Goal: Information Seeking & Learning: Compare options

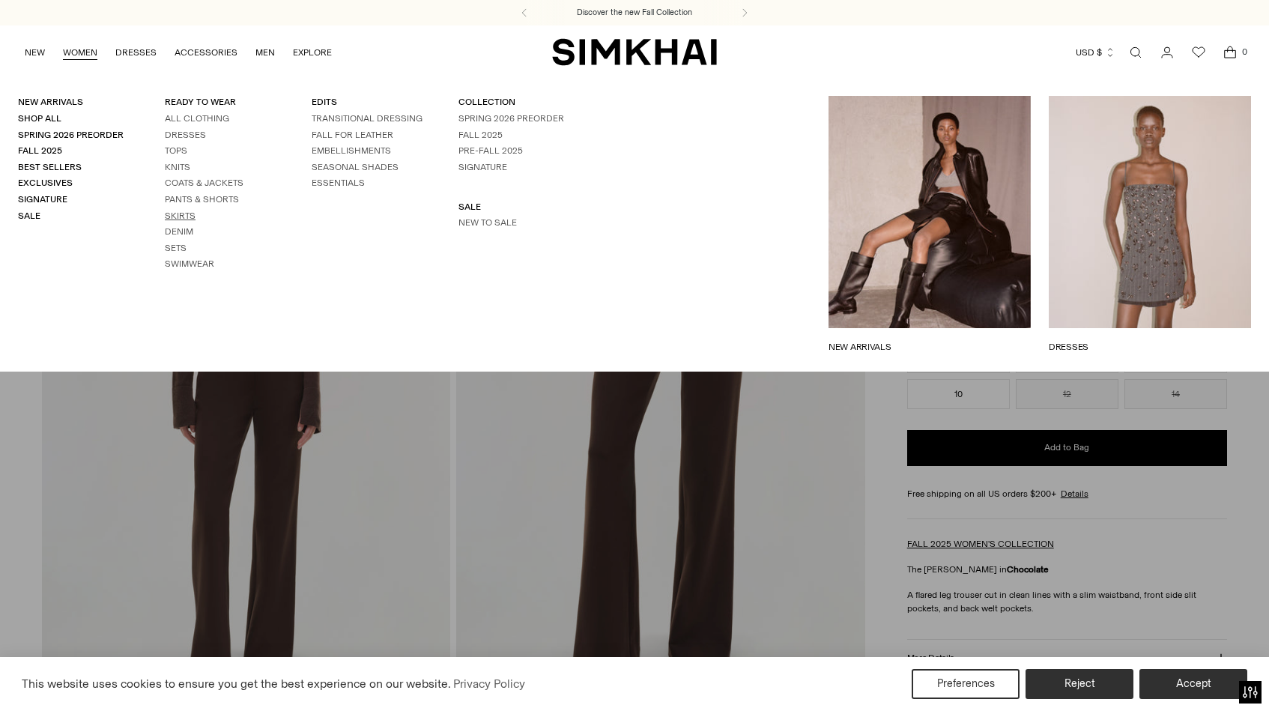
click at [175, 213] on link "Skirts" at bounding box center [180, 215] width 31 height 10
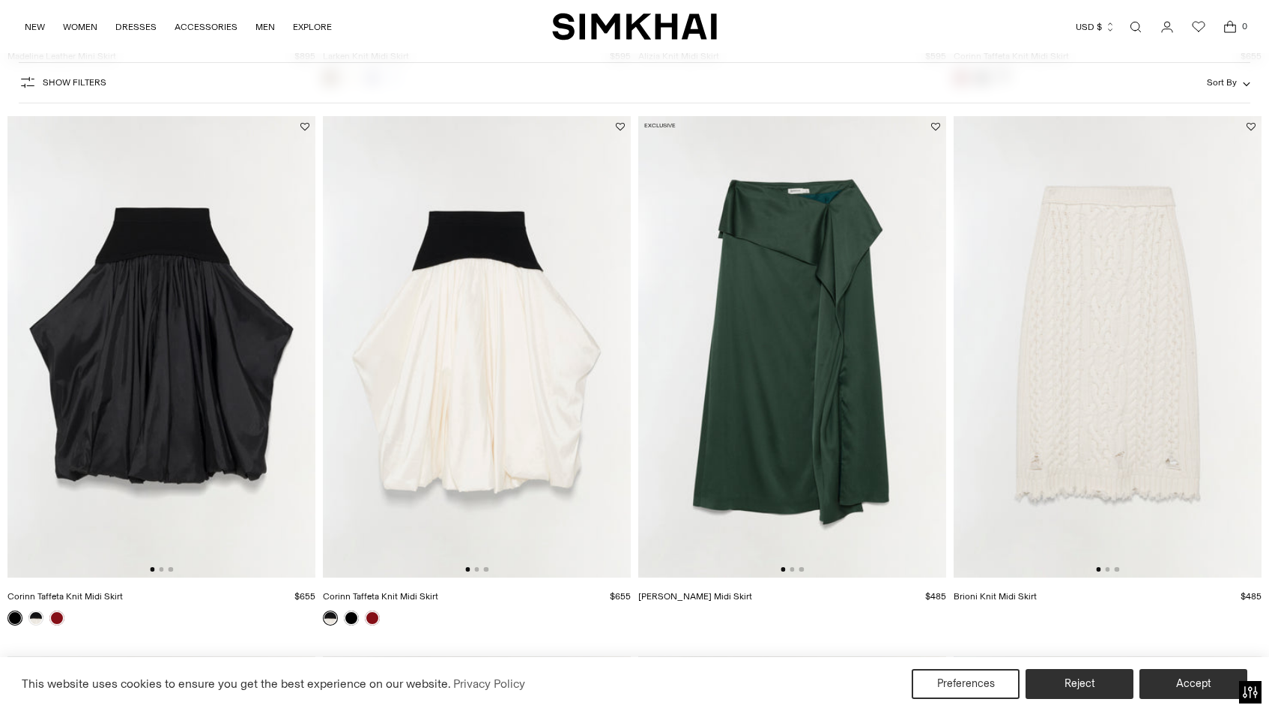
scroll to position [1152, 0]
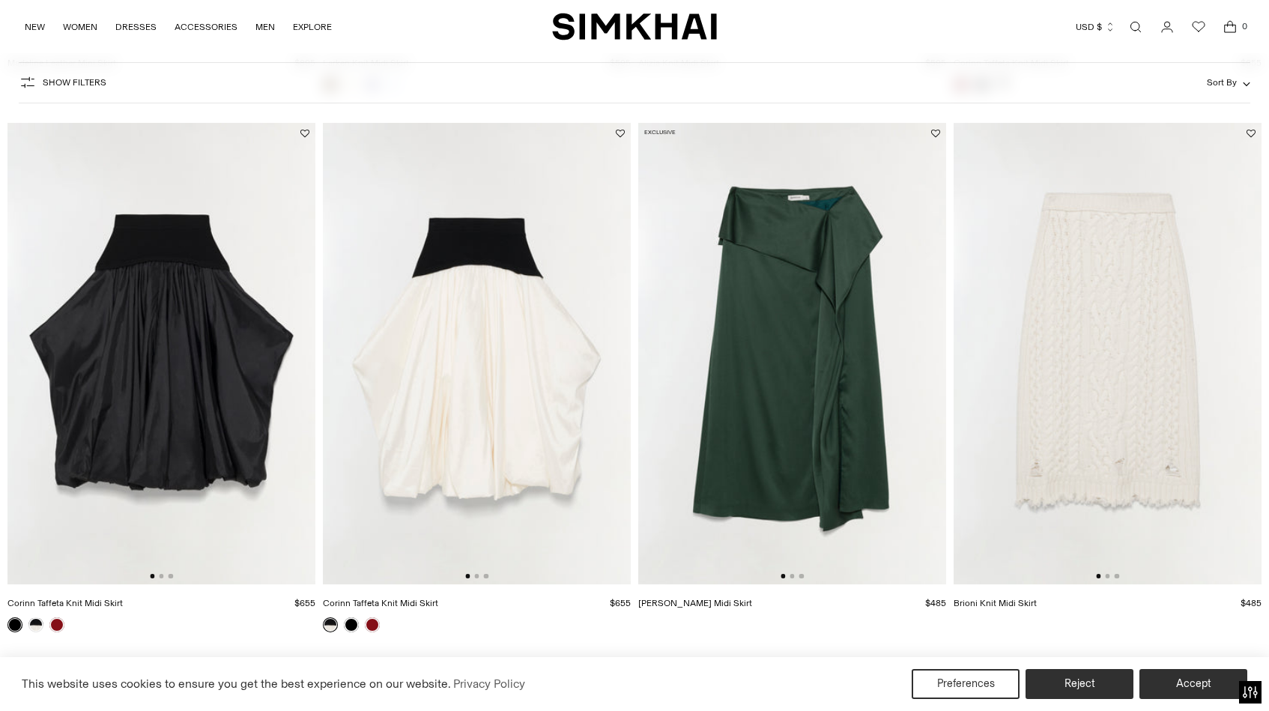
click at [914, 334] on img at bounding box center [792, 354] width 308 height 462
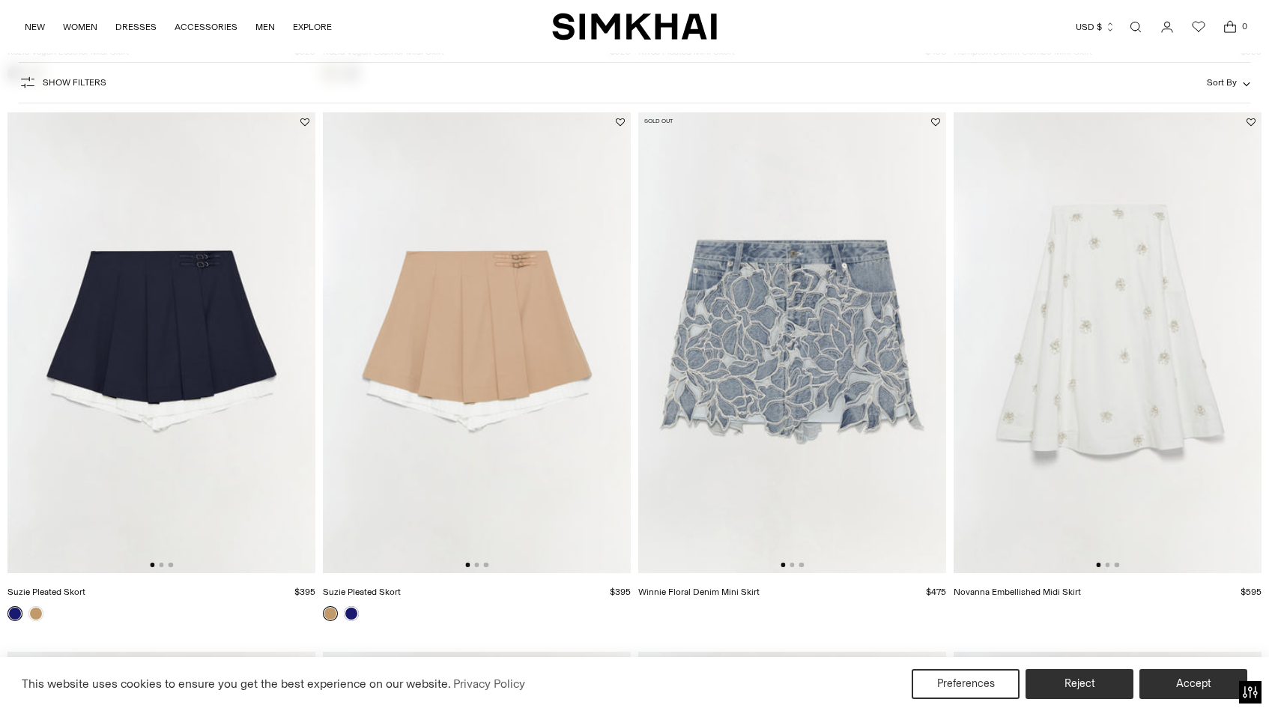
scroll to position [2274, 0]
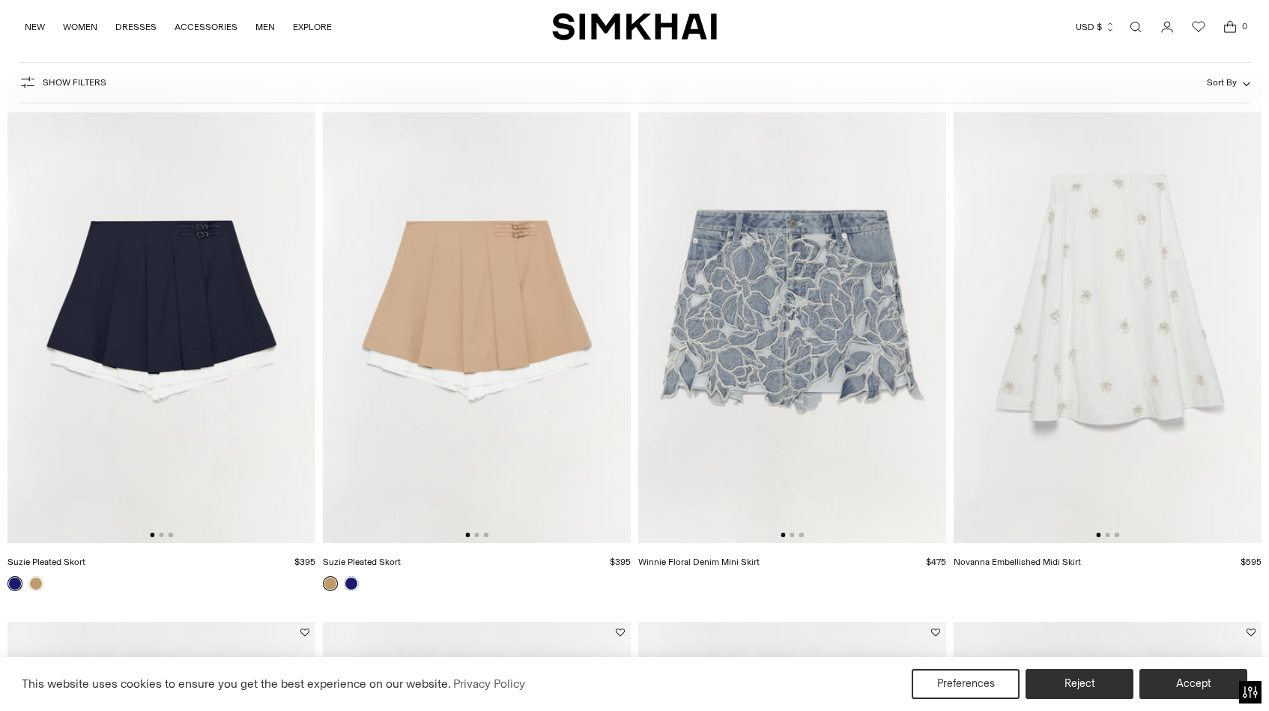
click at [497, 476] on img at bounding box center [477, 313] width 308 height 462
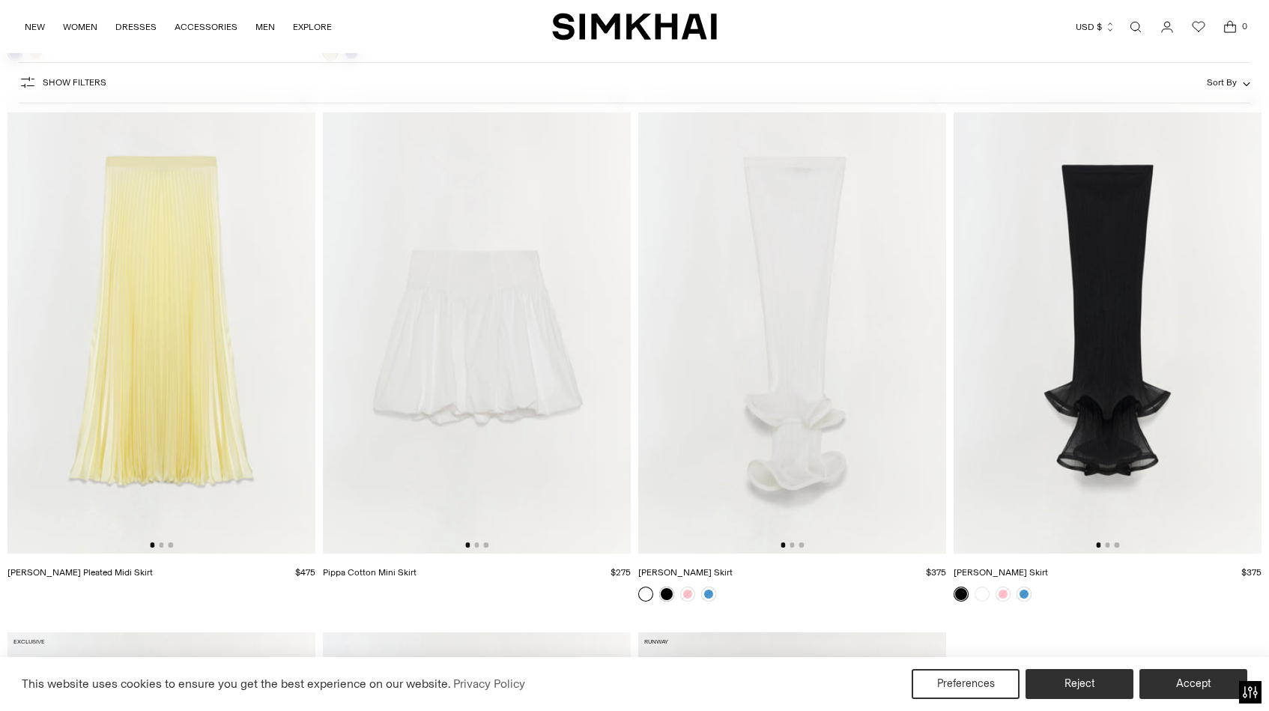
scroll to position [2805, 0]
click at [878, 324] on img at bounding box center [792, 322] width 308 height 462
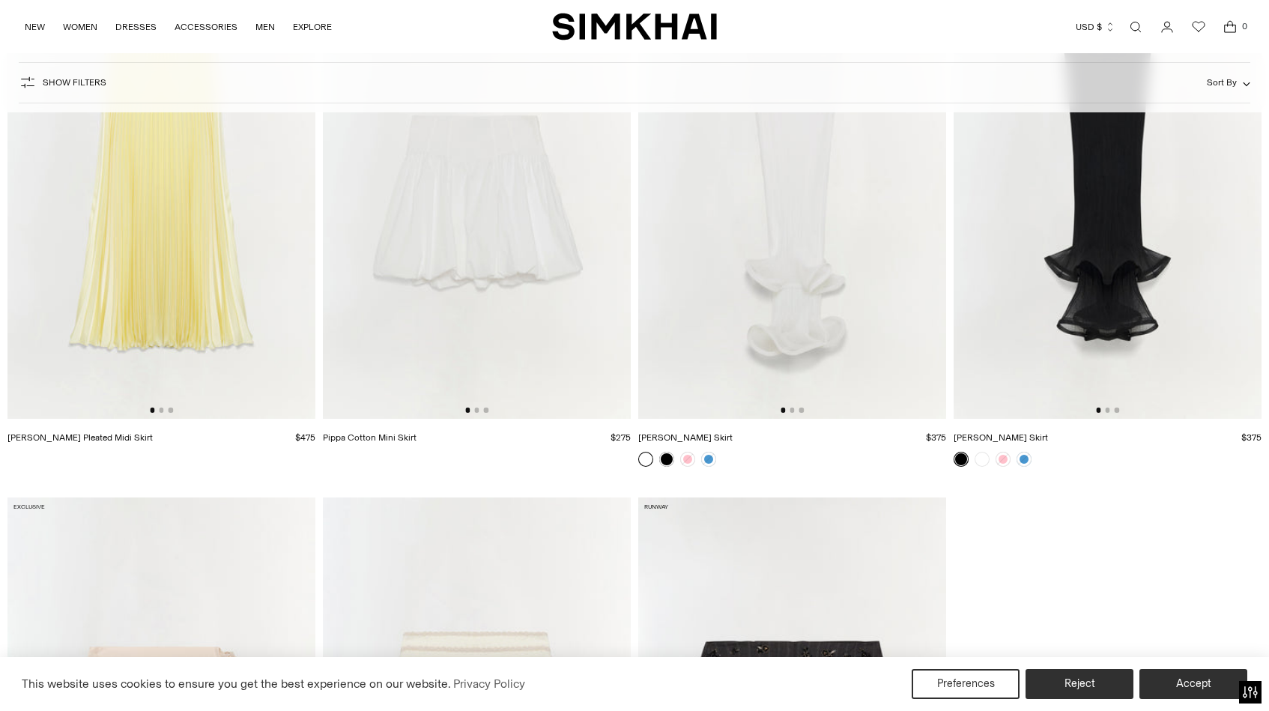
scroll to position [2789, 0]
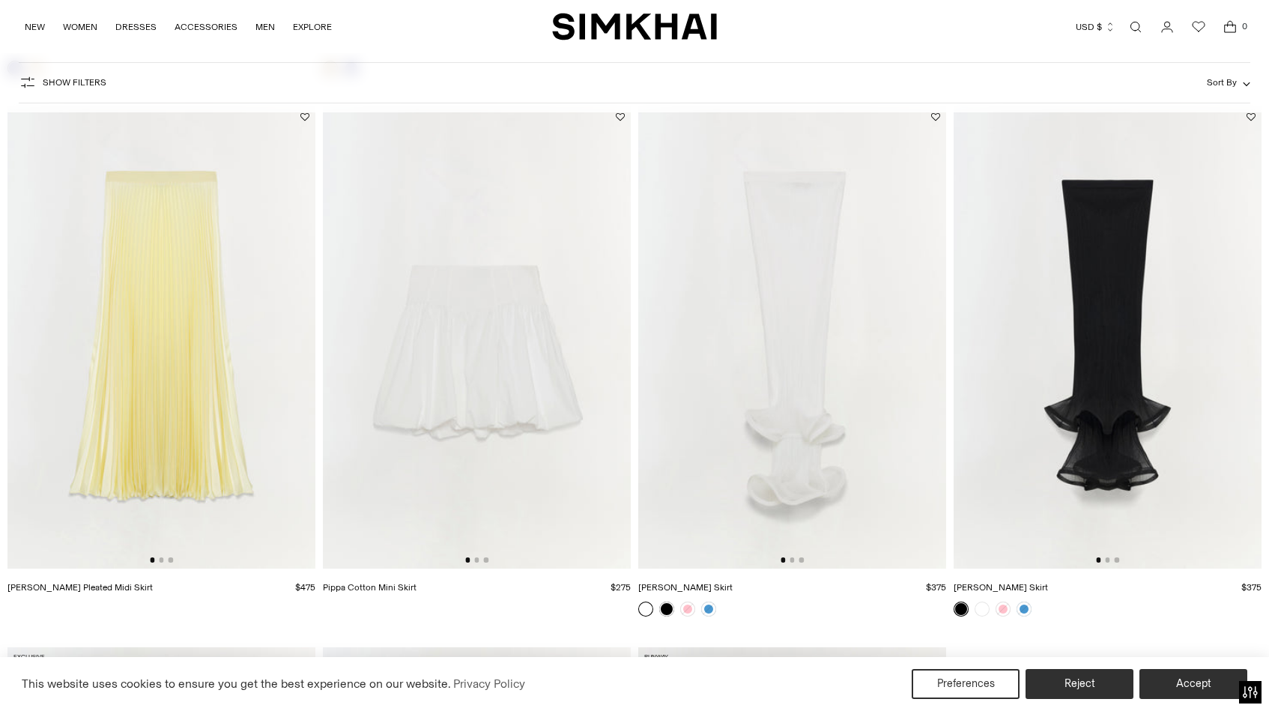
click at [527, 411] on img at bounding box center [477, 337] width 308 height 462
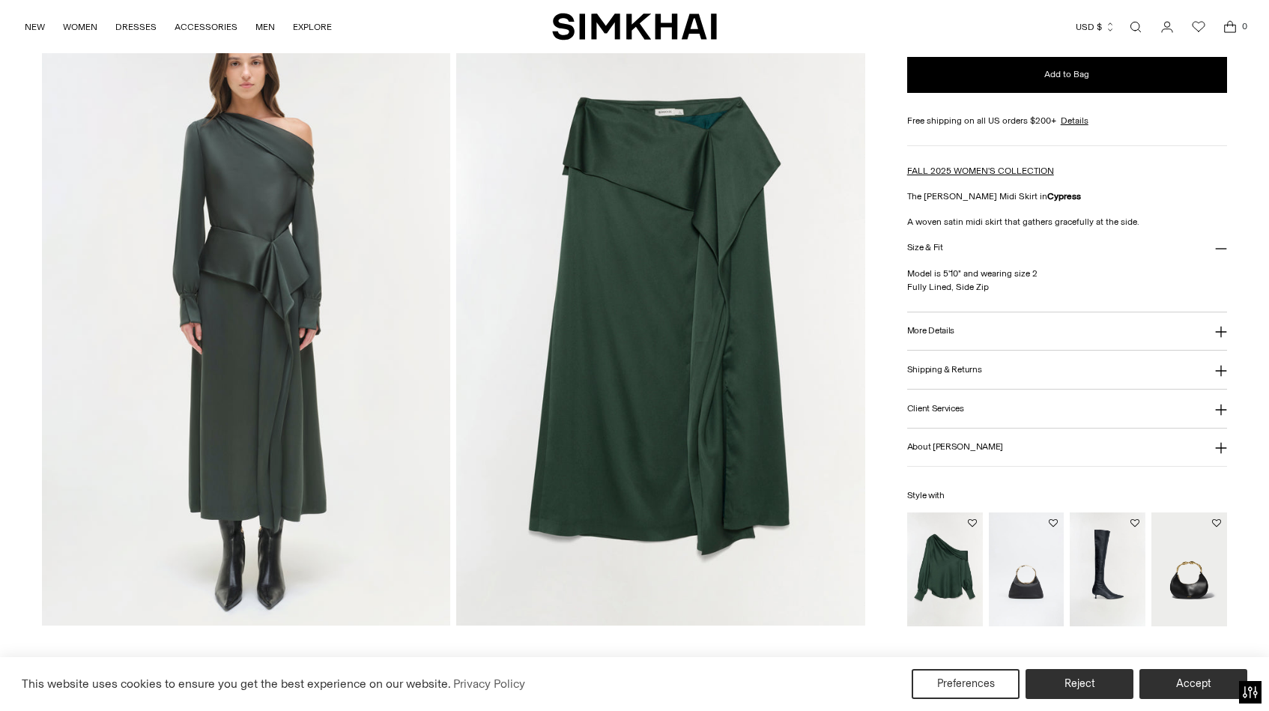
scroll to position [1341, 0]
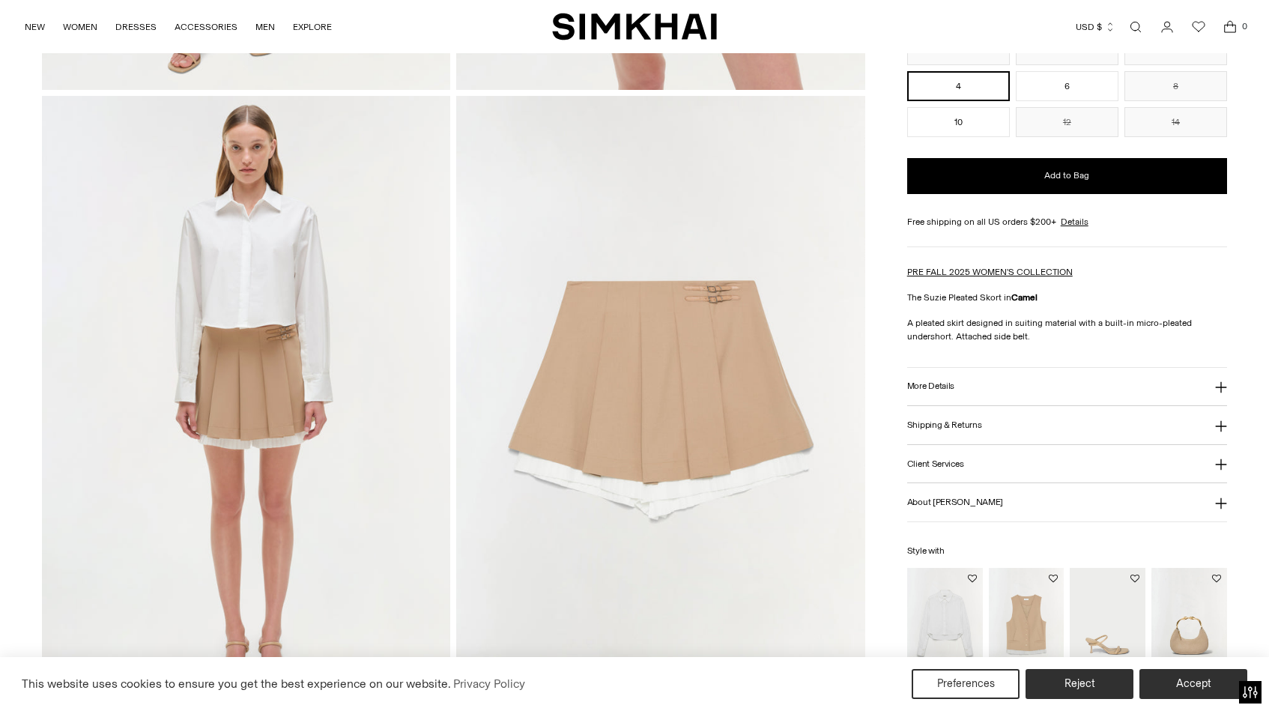
scroll to position [634, 0]
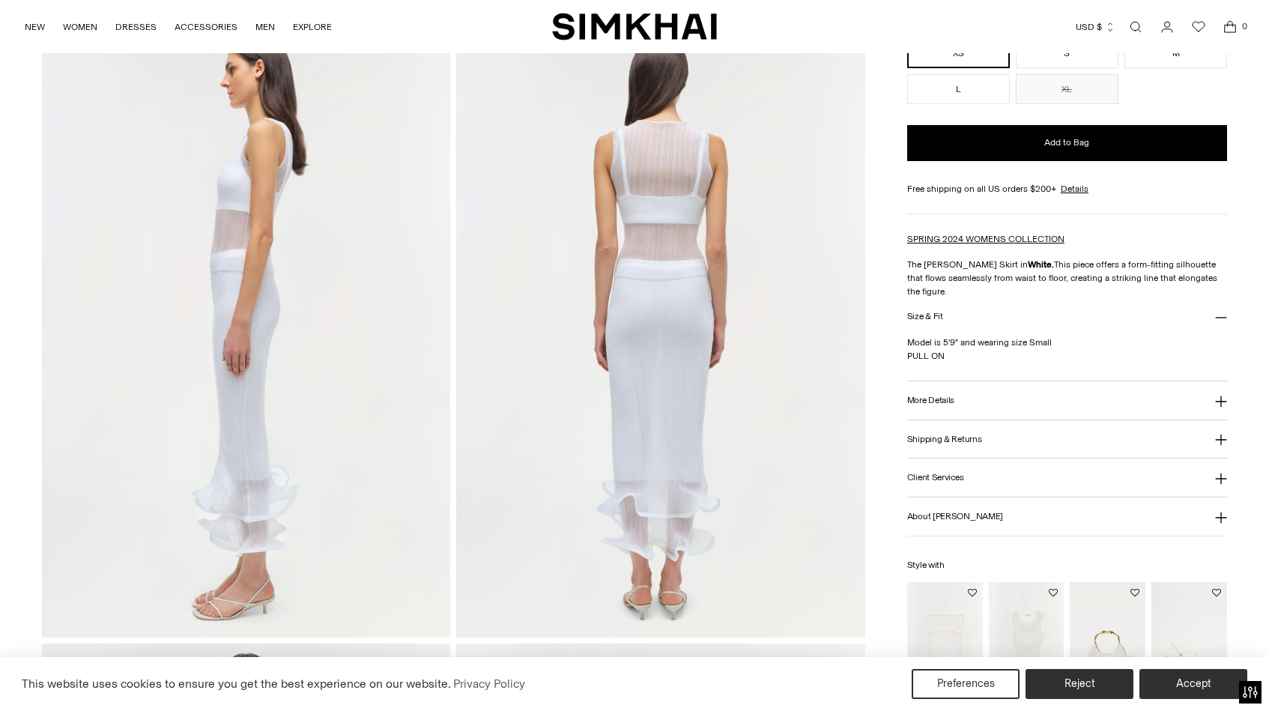
scroll to position [705, 0]
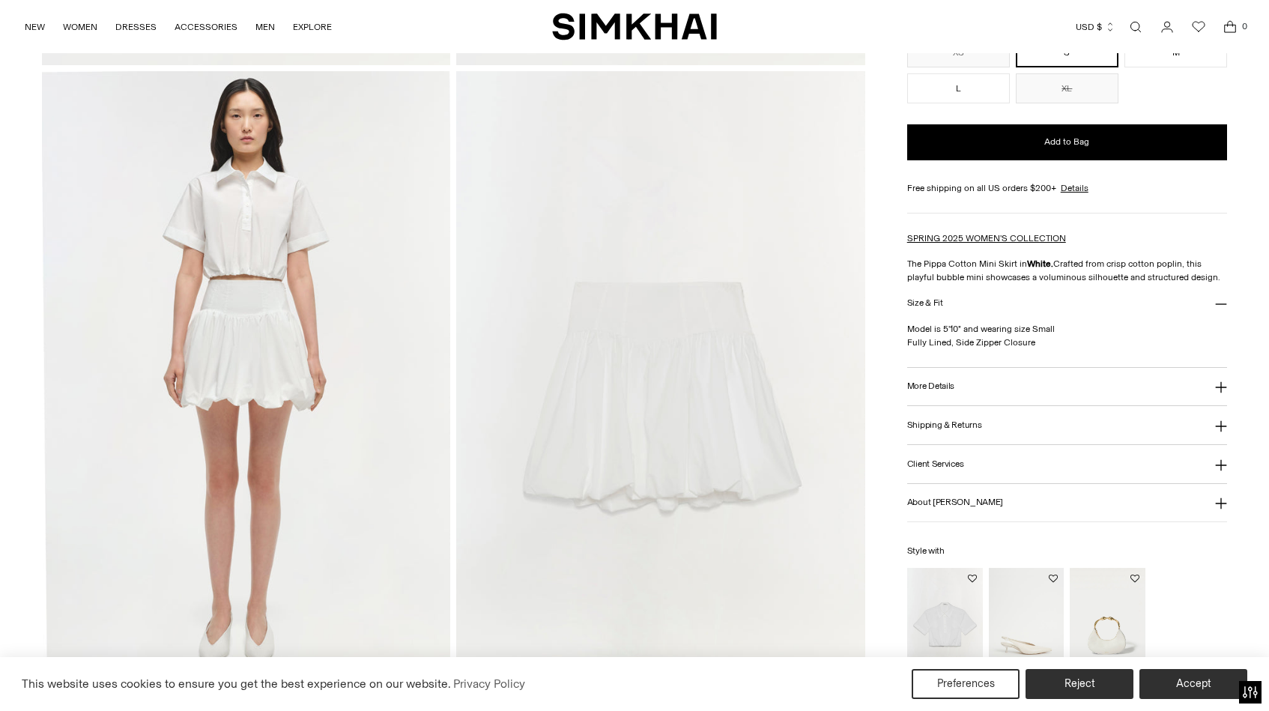
scroll to position [1278, 0]
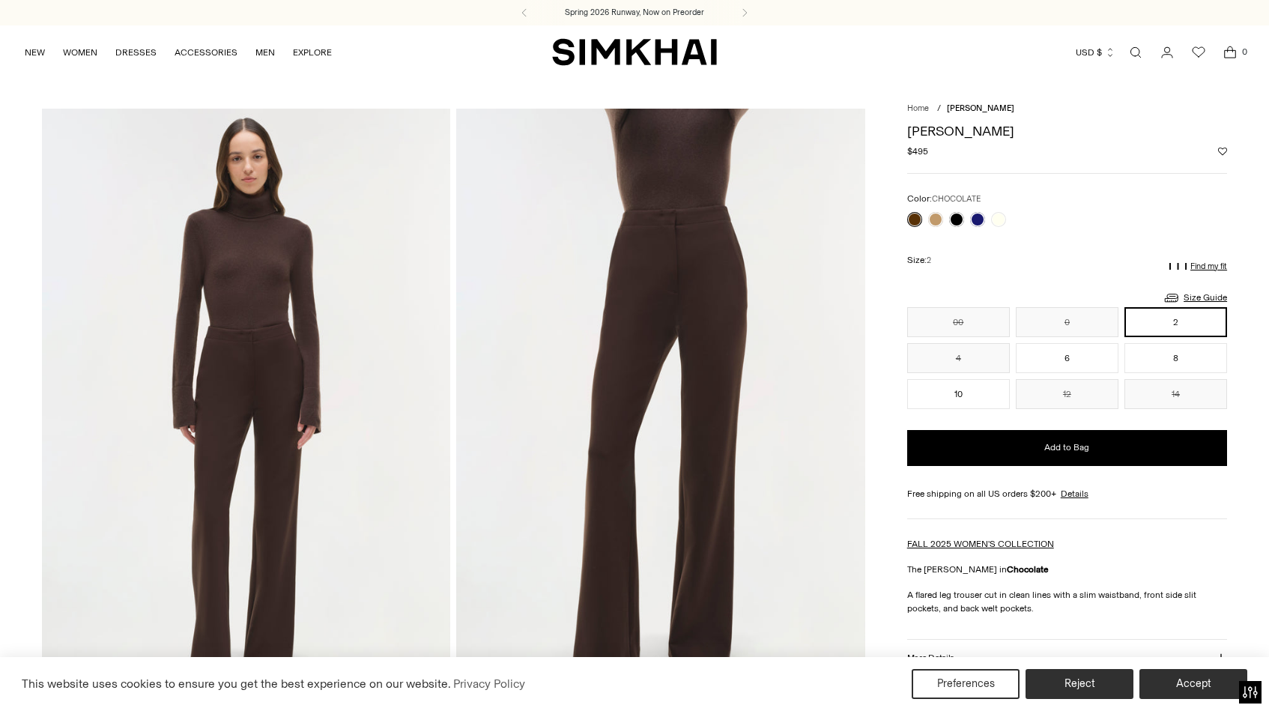
click at [1055, 0] on div "Spring 2026 Runway, Now on Preorder" at bounding box center [634, 12] width 1269 height 25
